Goal: Task Accomplishment & Management: Manage account settings

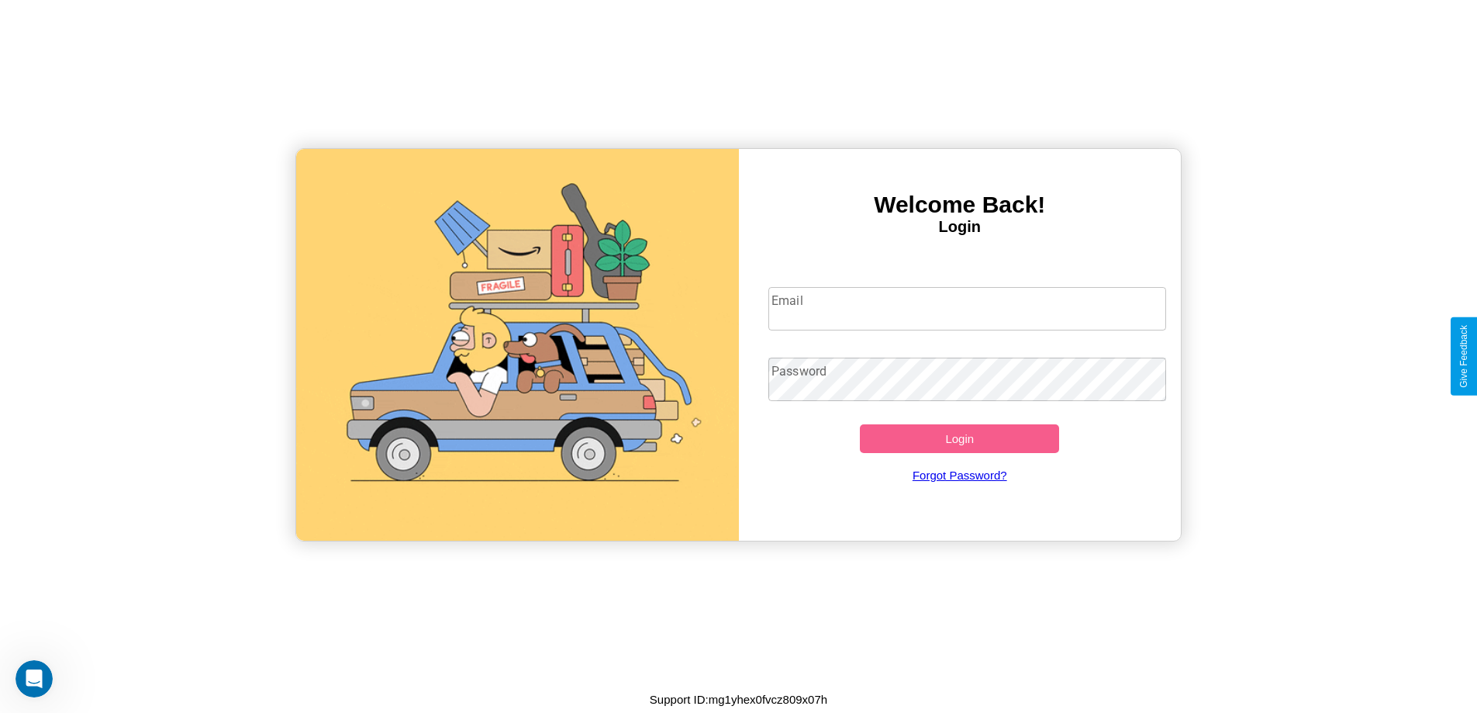
click at [967, 309] on input "Email" at bounding box center [967, 308] width 398 height 43
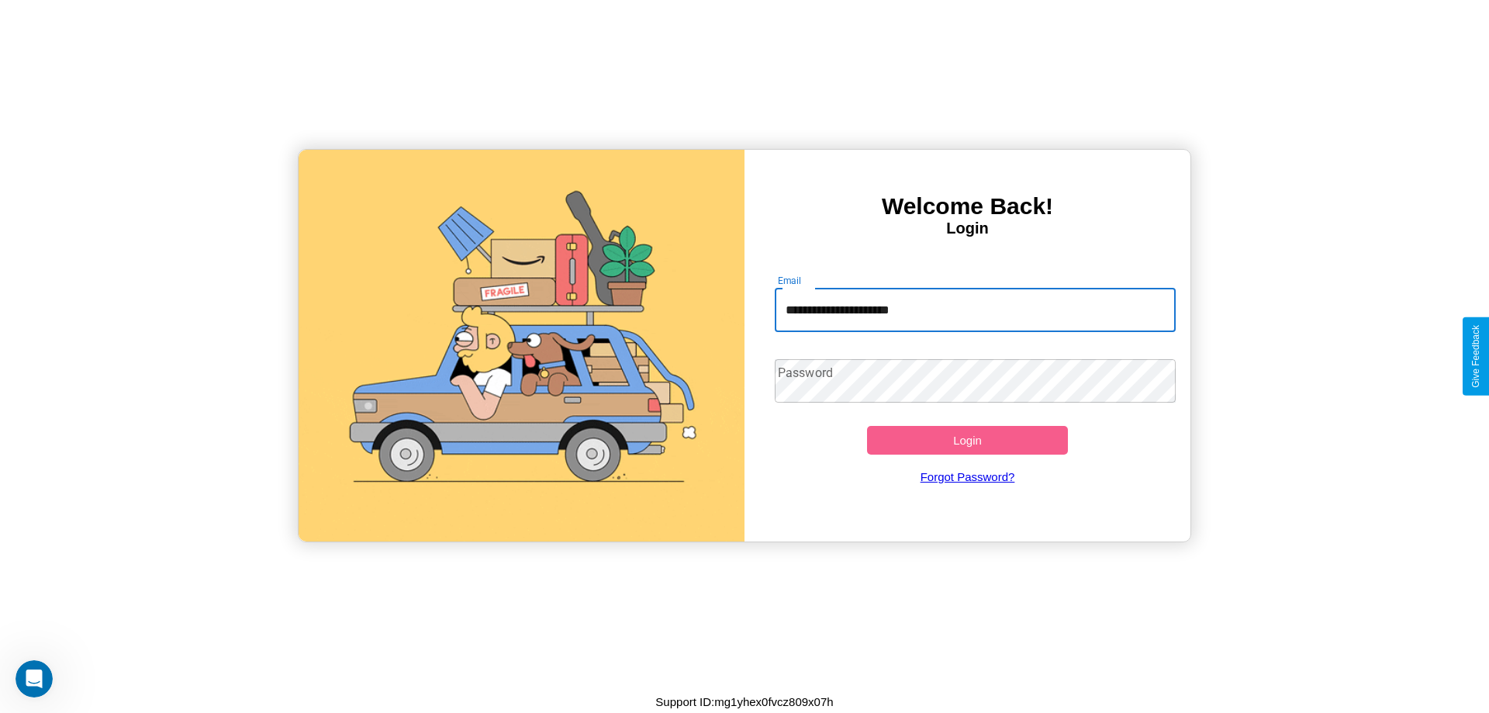
type input "**********"
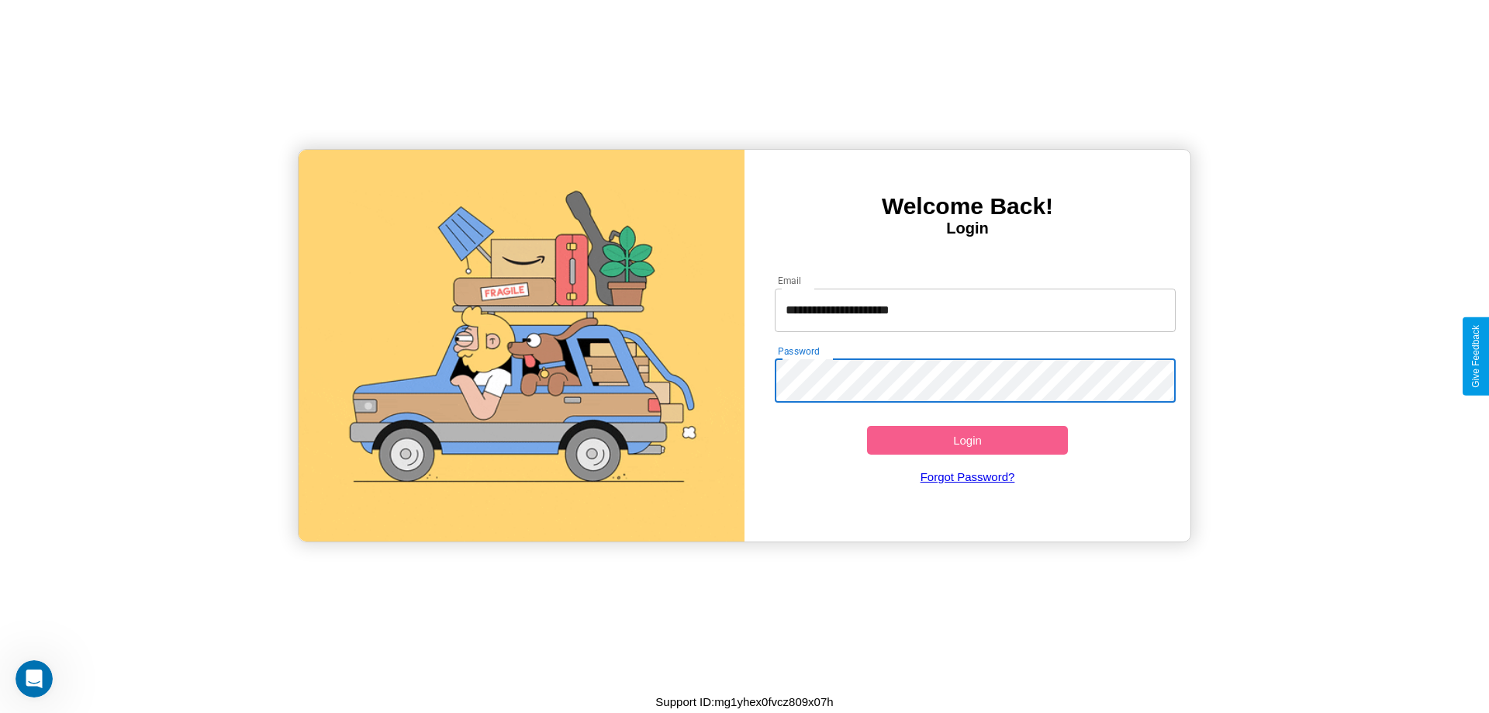
click at [967, 440] on button "Login" at bounding box center [967, 440] width 201 height 29
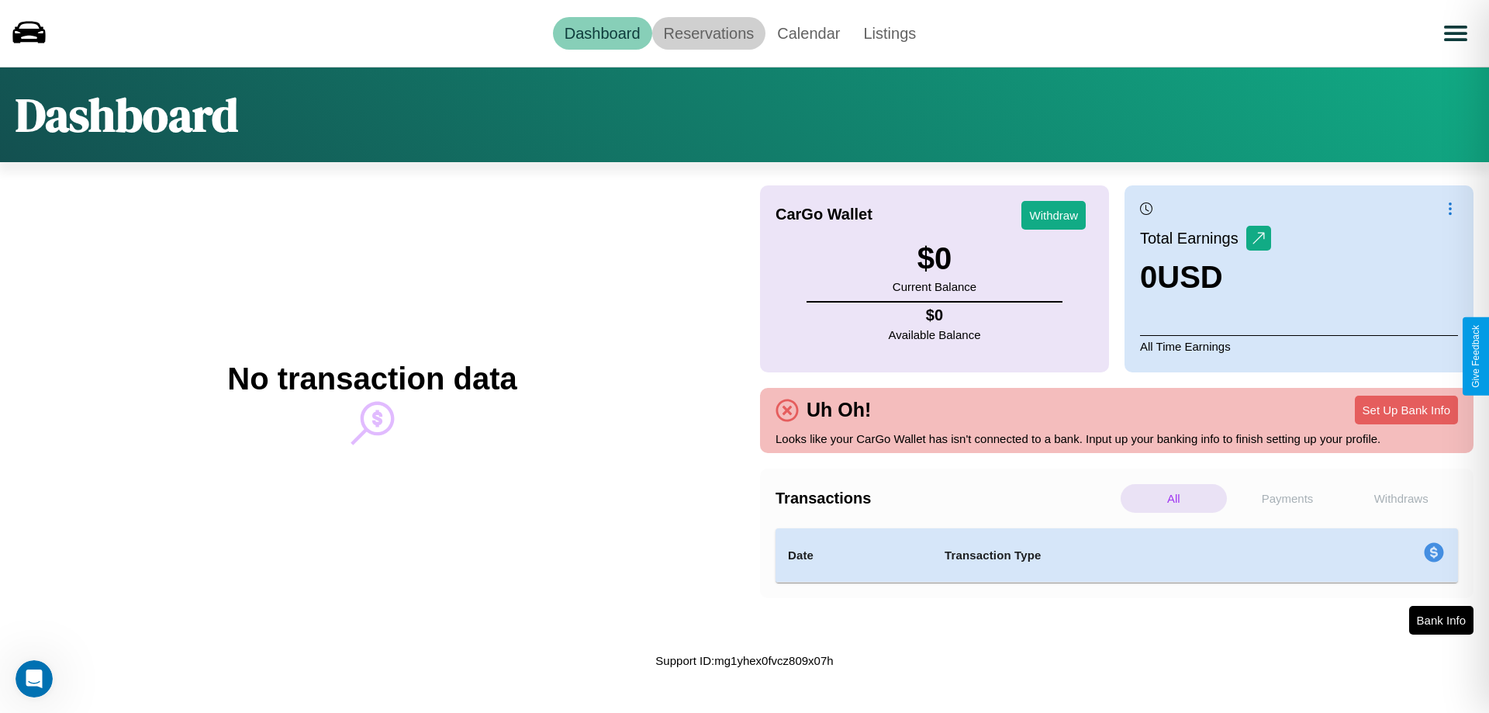
click at [708, 33] on link "Reservations" at bounding box center [709, 33] width 114 height 33
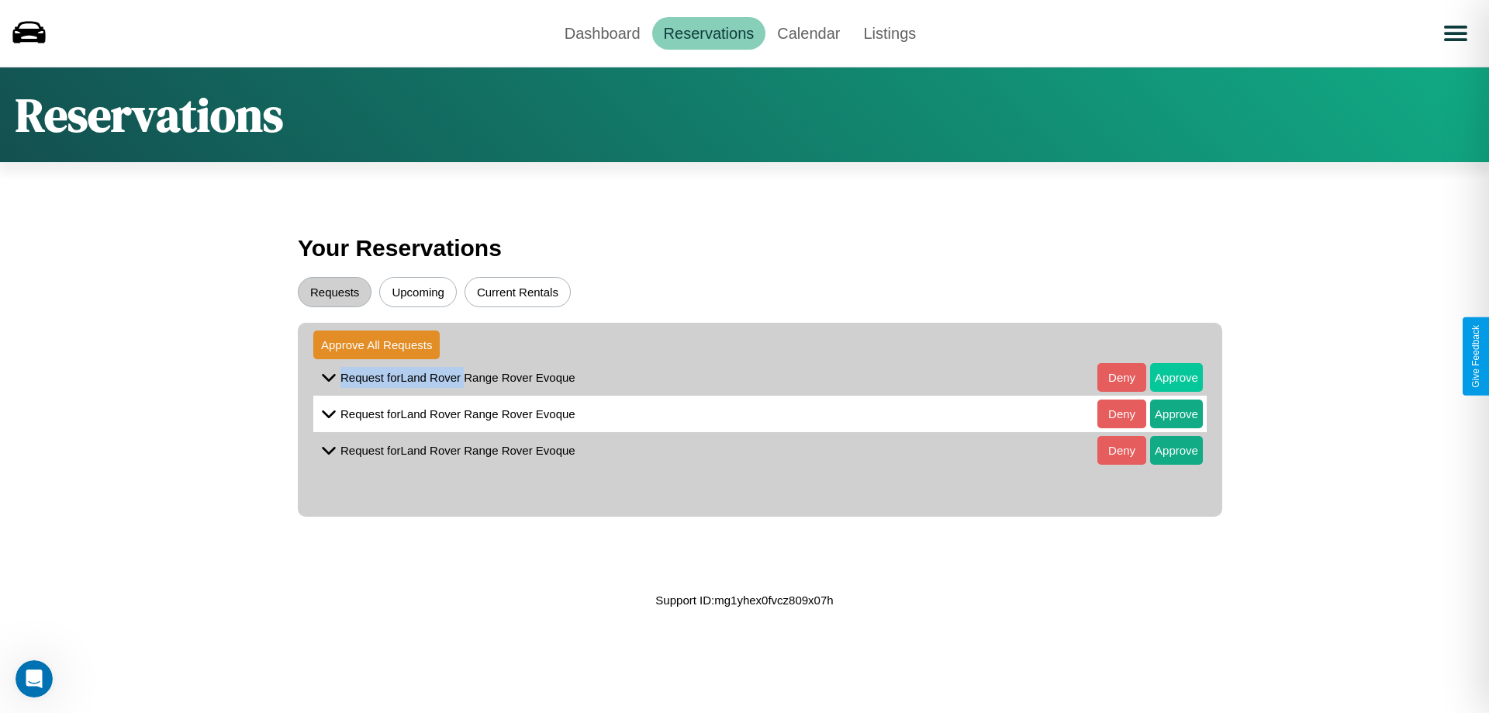
click at [1165, 377] on button "Approve" at bounding box center [1176, 377] width 53 height 29
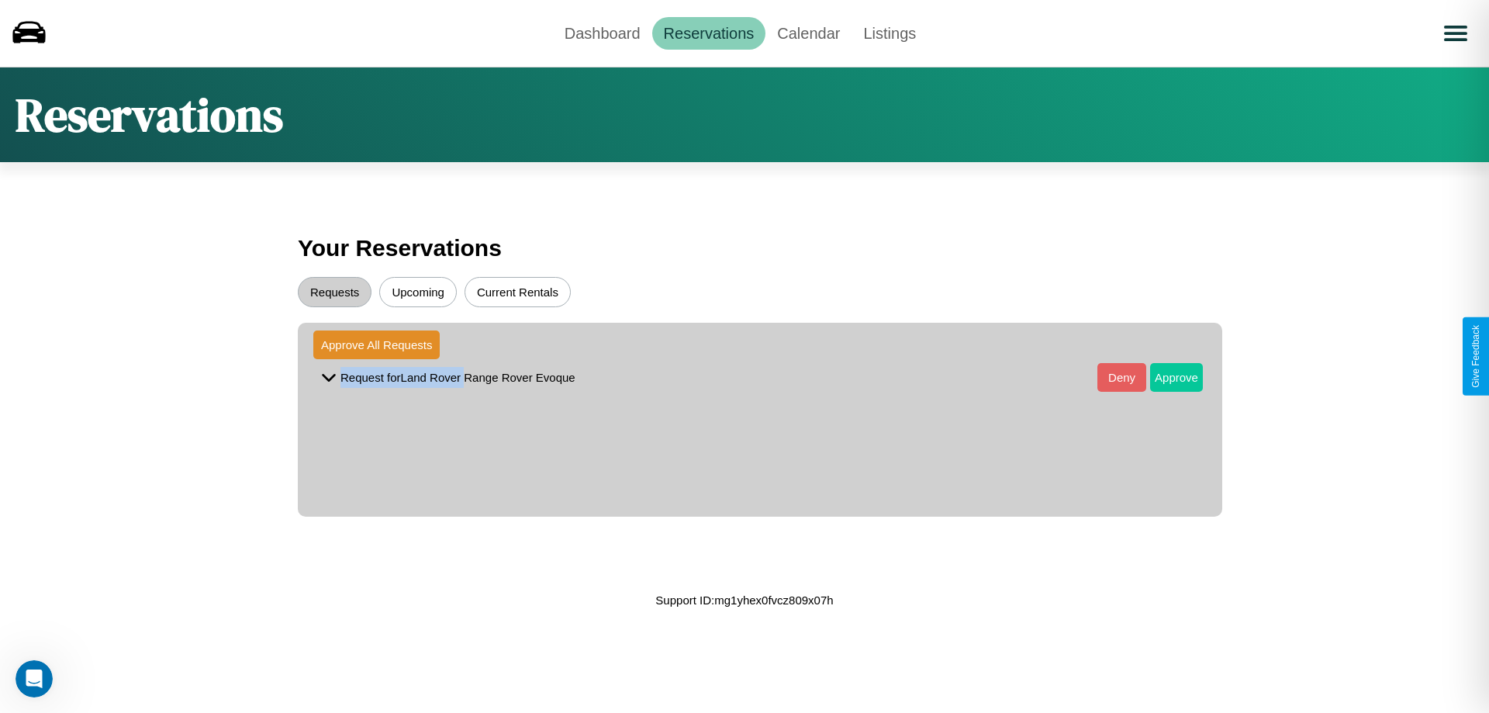
click at [1165, 377] on button "Approve" at bounding box center [1176, 377] width 53 height 29
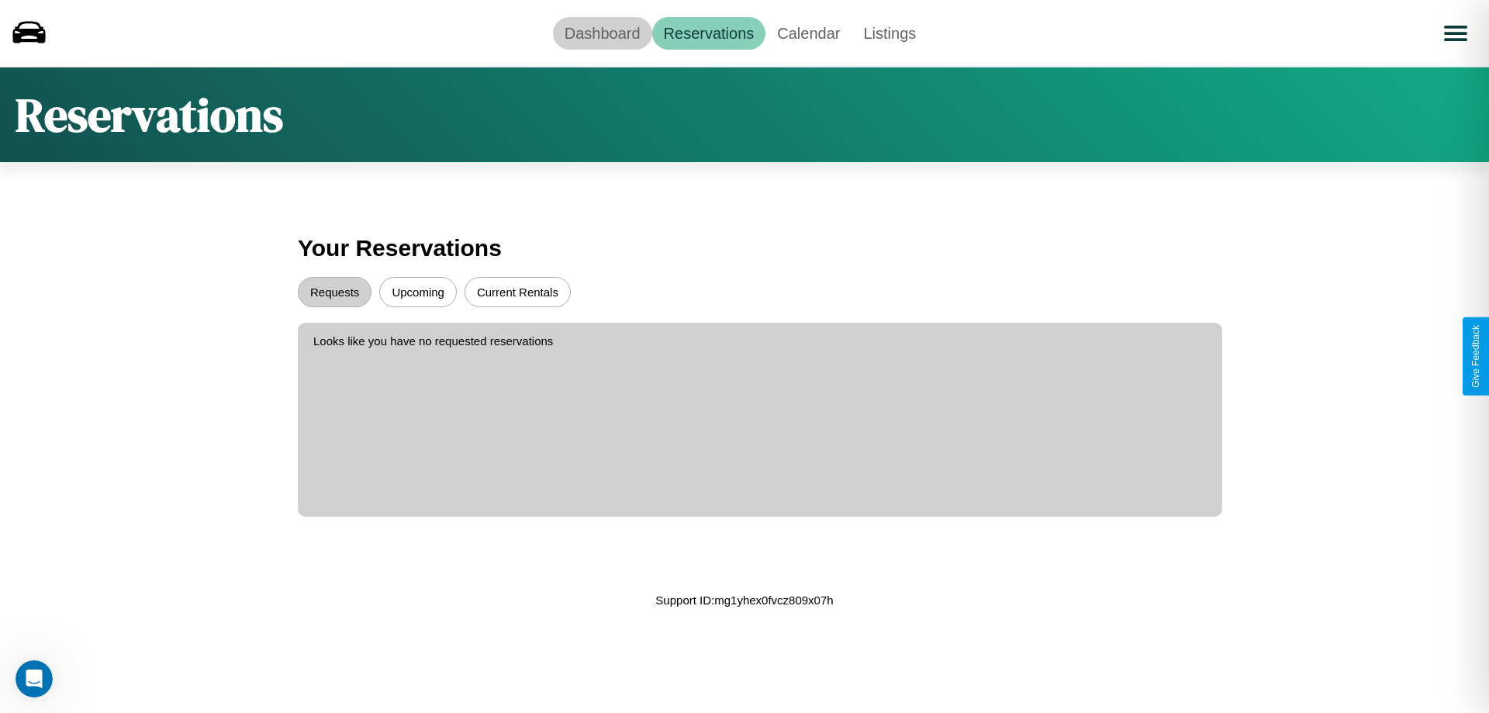
click at [602, 33] on link "Dashboard" at bounding box center [602, 33] width 99 height 33
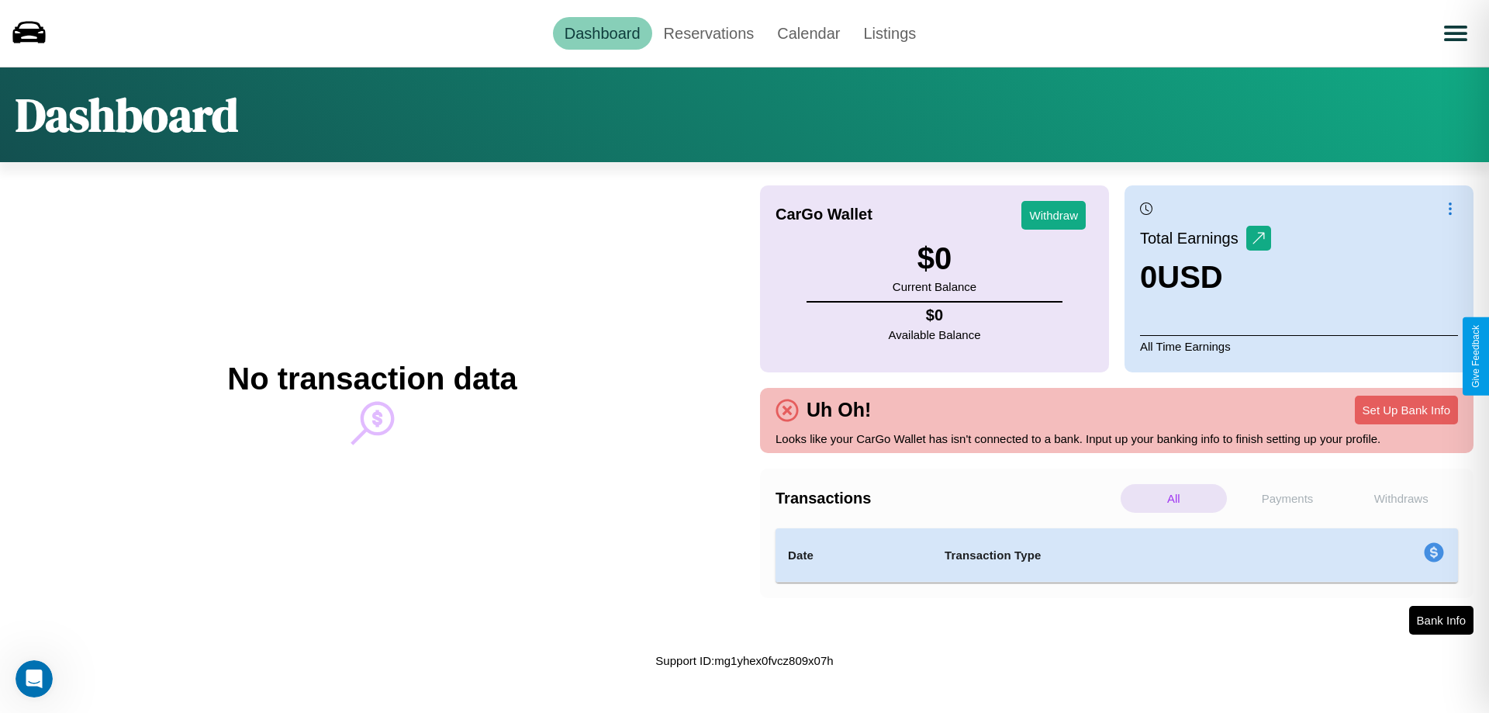
click at [1400, 498] on p "Withdraws" at bounding box center [1401, 498] width 106 height 29
click at [1287, 498] on p "Payments" at bounding box center [1288, 498] width 106 height 29
click at [1400, 498] on p "Withdraws" at bounding box center [1401, 498] width 106 height 29
click at [1287, 498] on p "Payments" at bounding box center [1288, 498] width 106 height 29
